Goal: Obtain resource: Obtain resource

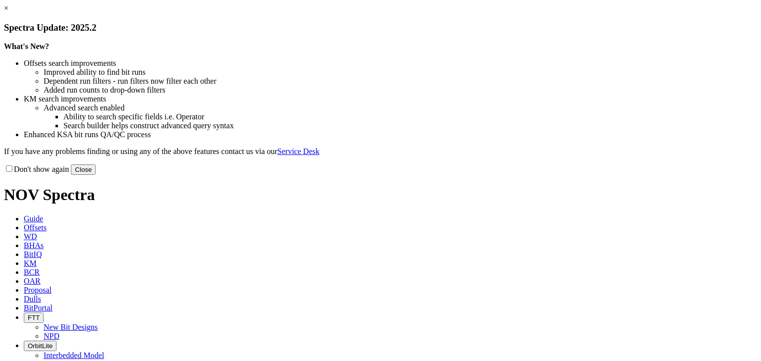
click at [8, 12] on link "×" at bounding box center [6, 8] width 4 height 8
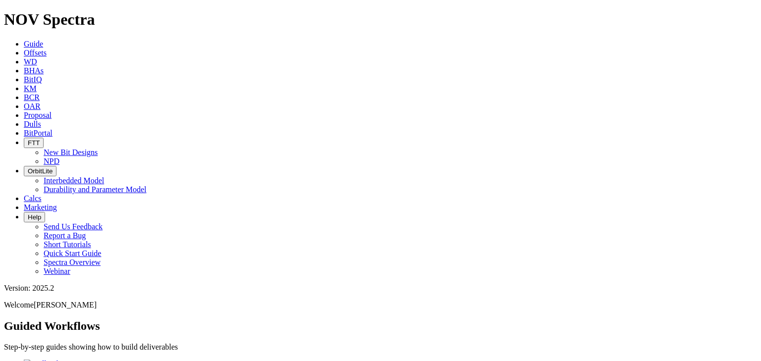
click at [47, 49] on span "Offsets" at bounding box center [35, 53] width 23 height 8
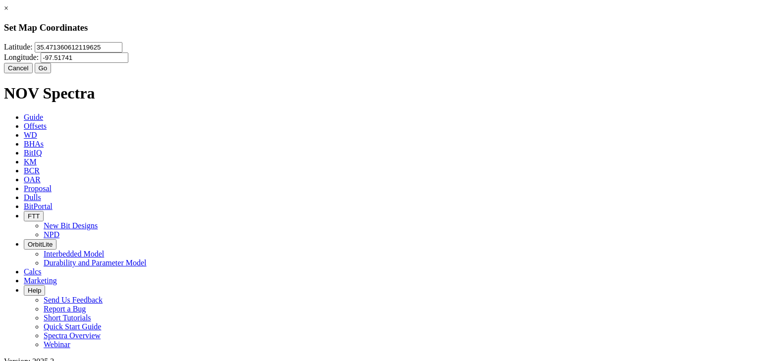
scroll to position [49077, 0]
drag, startPoint x: 262, startPoint y: 68, endPoint x: 247, endPoint y: 65, distance: 14.7
click at [122, 53] on input "35.471360612119625" at bounding box center [79, 47] width 88 height 10
type input "48.22772"
drag, startPoint x: 426, startPoint y: 60, endPoint x: 395, endPoint y: 58, distance: 31.8
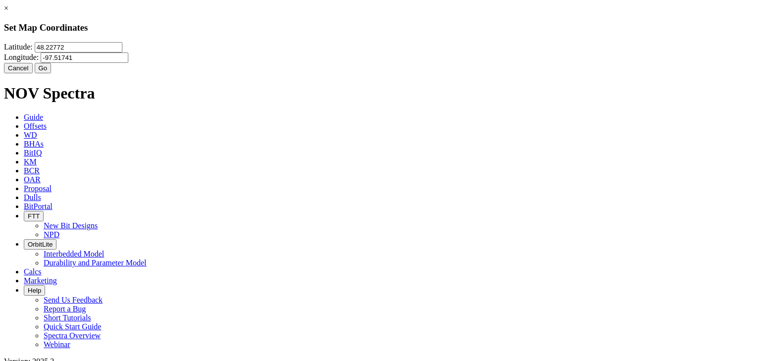
click at [128, 58] on input "-97.51741" at bounding box center [85, 58] width 88 height 10
type input "-103.26123"
click at [52, 73] on button "Go" at bounding box center [43, 68] width 17 height 10
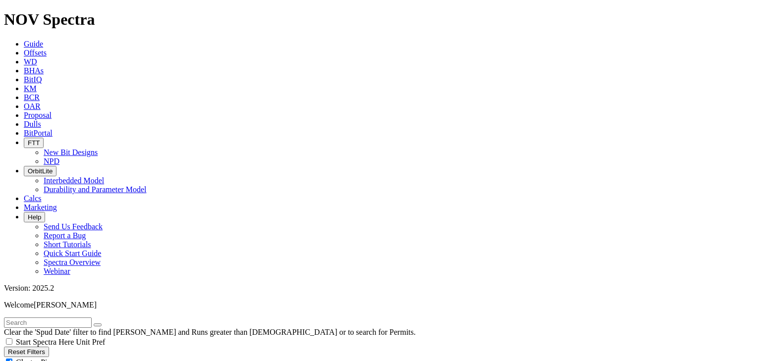
radio input "true"
radio input "false"
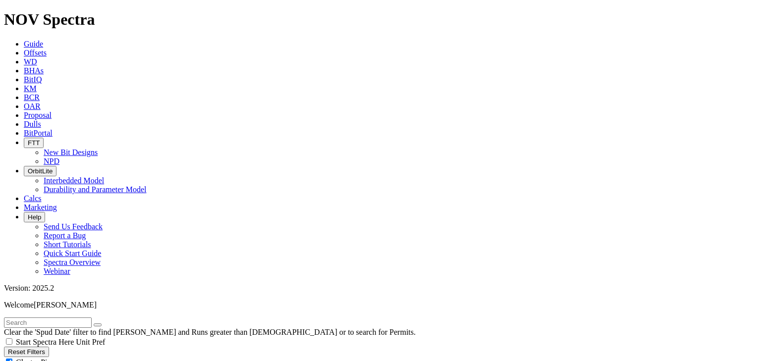
type input "20"
select select "8.75"
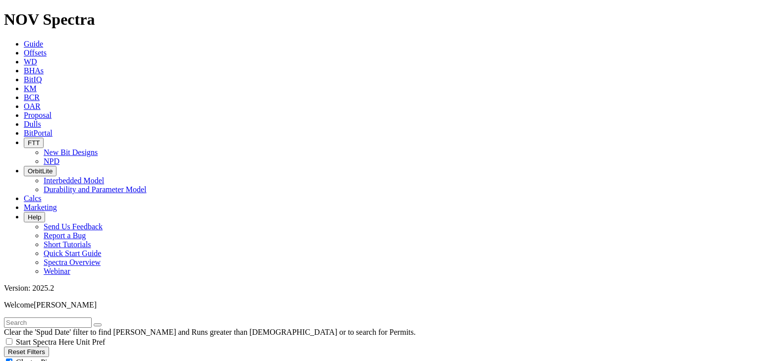
checkbox input "false"
select select "? number:8.75 ?"
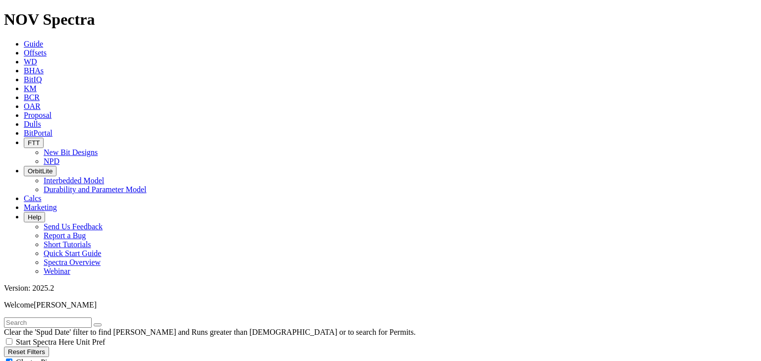
drag, startPoint x: 630, startPoint y: 91, endPoint x: 597, endPoint y: 125, distance: 47.0
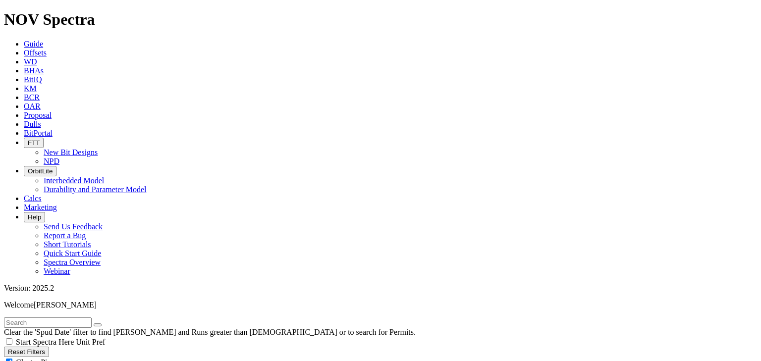
type input "50"
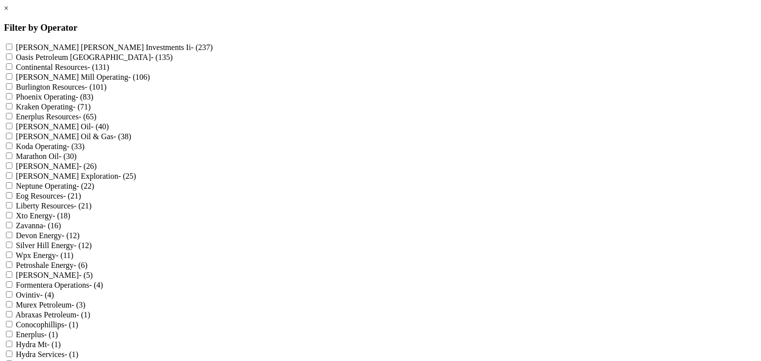
click at [213, 50] on label "[PERSON_NAME] [PERSON_NAME] Investments Ii - (237)" at bounding box center [114, 47] width 197 height 8
click at [12, 50] on Ii "[PERSON_NAME] [PERSON_NAME] Investments Ii - (237)" at bounding box center [9, 47] width 6 height 6
checkbox Ii "true"
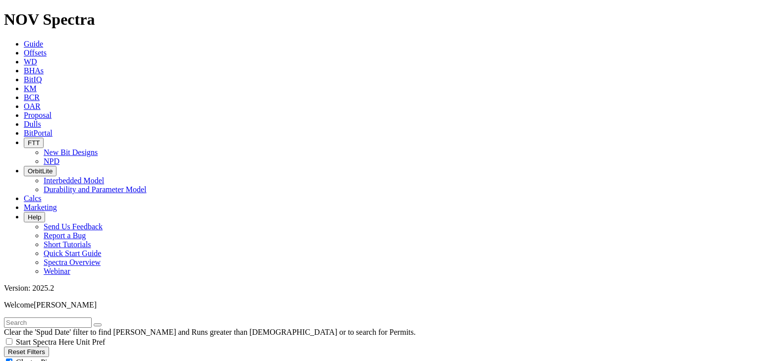
scroll to position [37410, 0]
drag, startPoint x: 43, startPoint y: 153, endPoint x: 6, endPoint y: 154, distance: 36.2
type input "3"
type input "[DATE]"
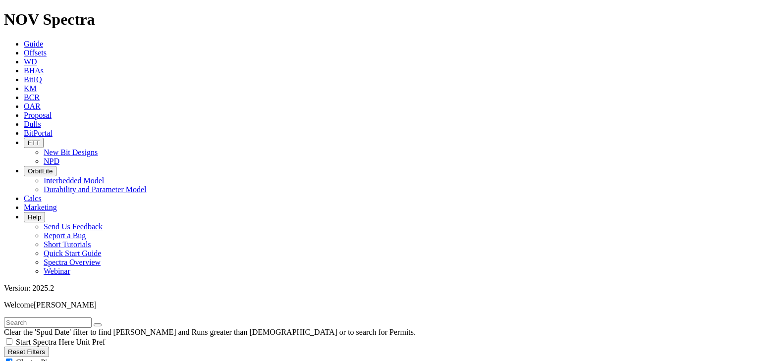
type input "40"
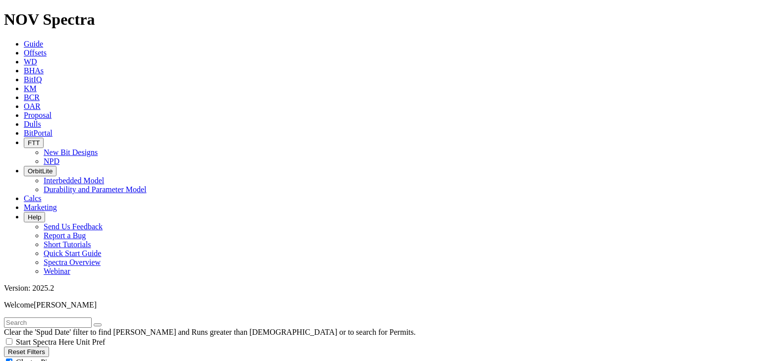
type input "[DATE]"
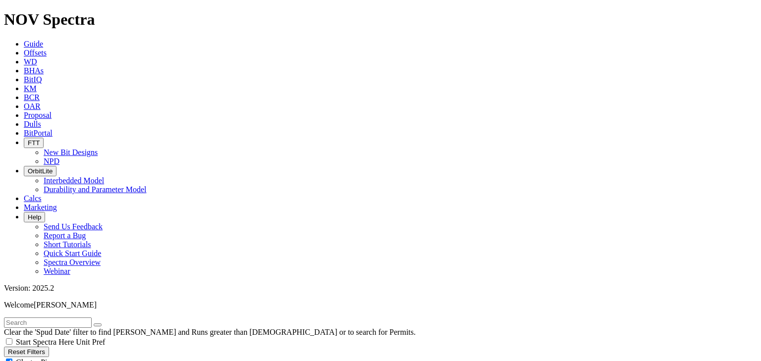
scroll to position [3361, 0]
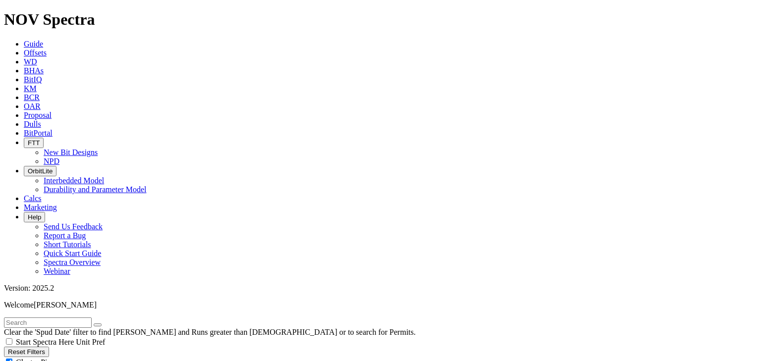
scroll to position [3480, 0]
type input "25"
